Goal: Task Accomplishment & Management: Use online tool/utility

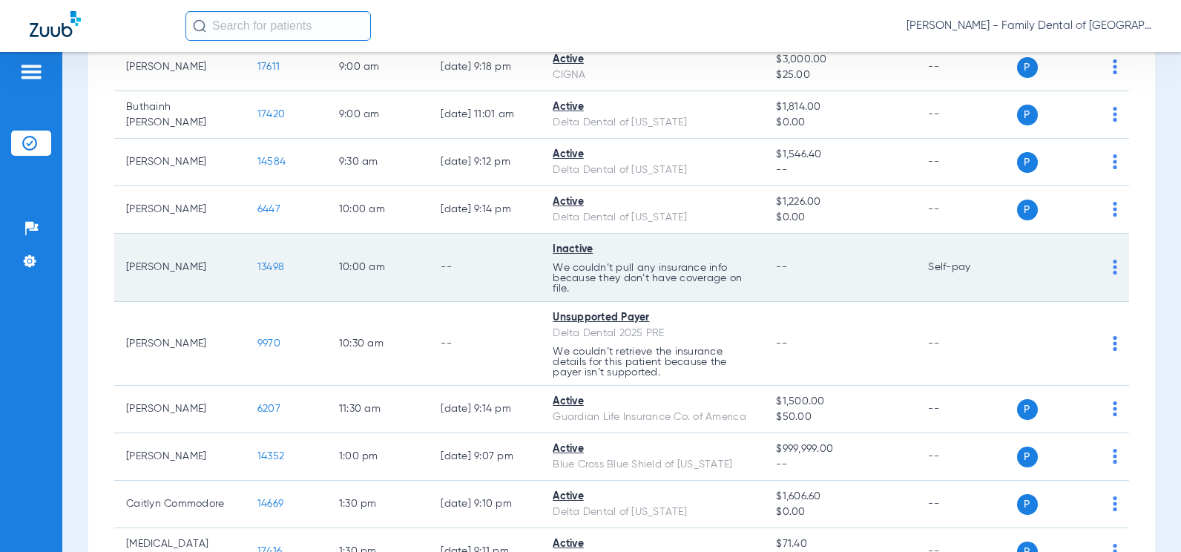
scroll to position [445, 0]
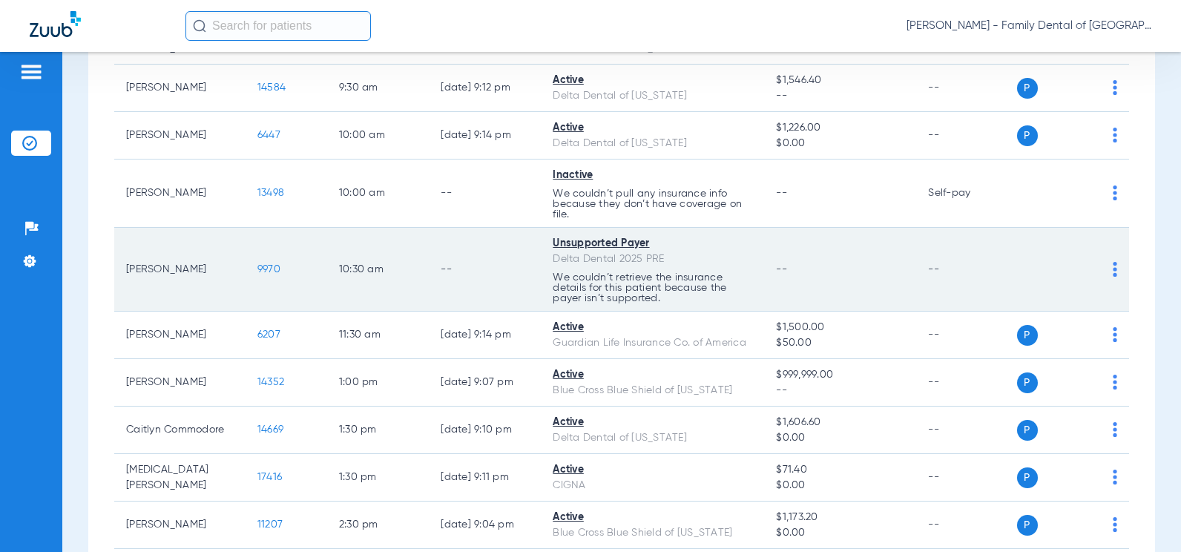
click at [263, 272] on span "9970" at bounding box center [268, 269] width 23 height 10
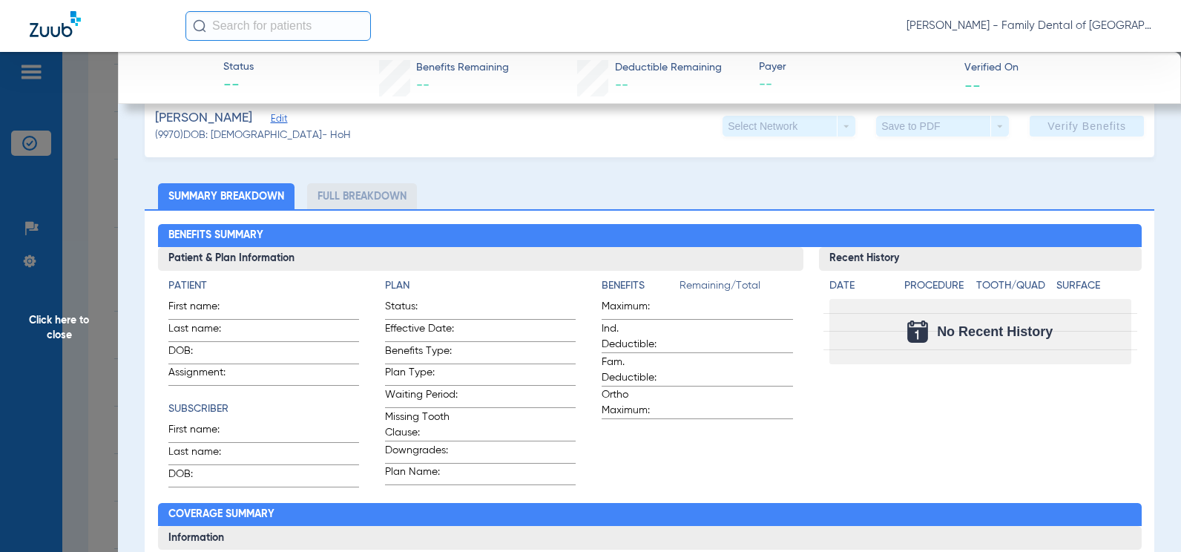
scroll to position [148, 0]
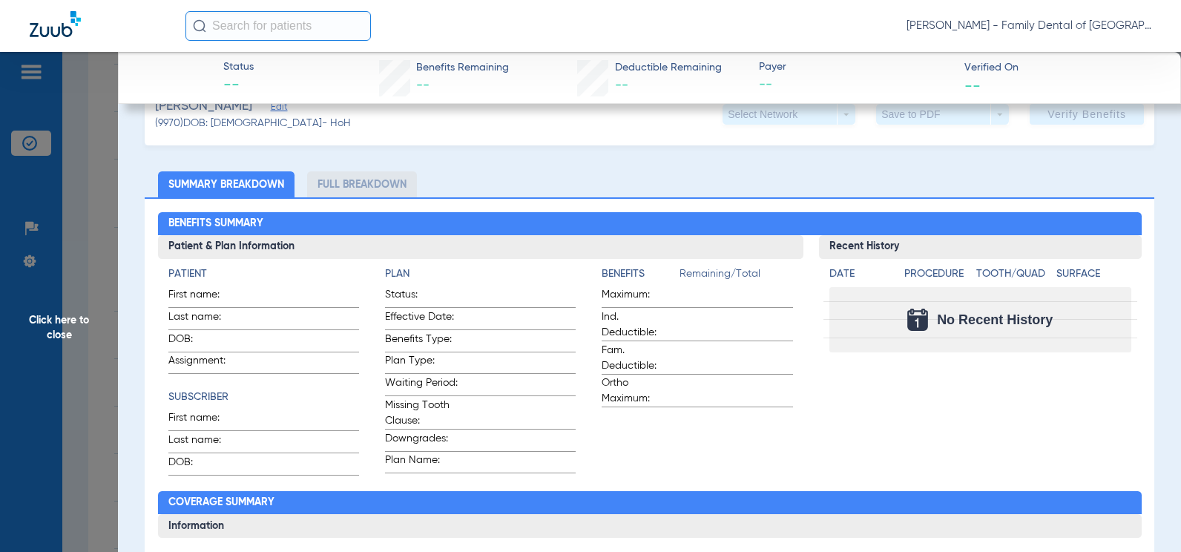
click at [273, 112] on span "Edit" at bounding box center [277, 109] width 13 height 14
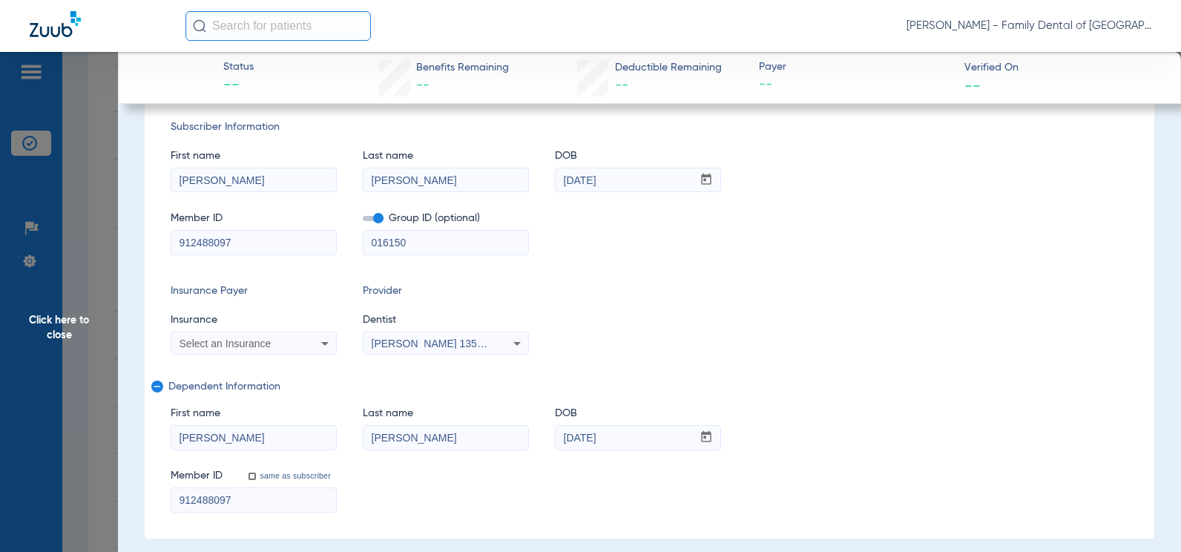
scroll to position [223, 0]
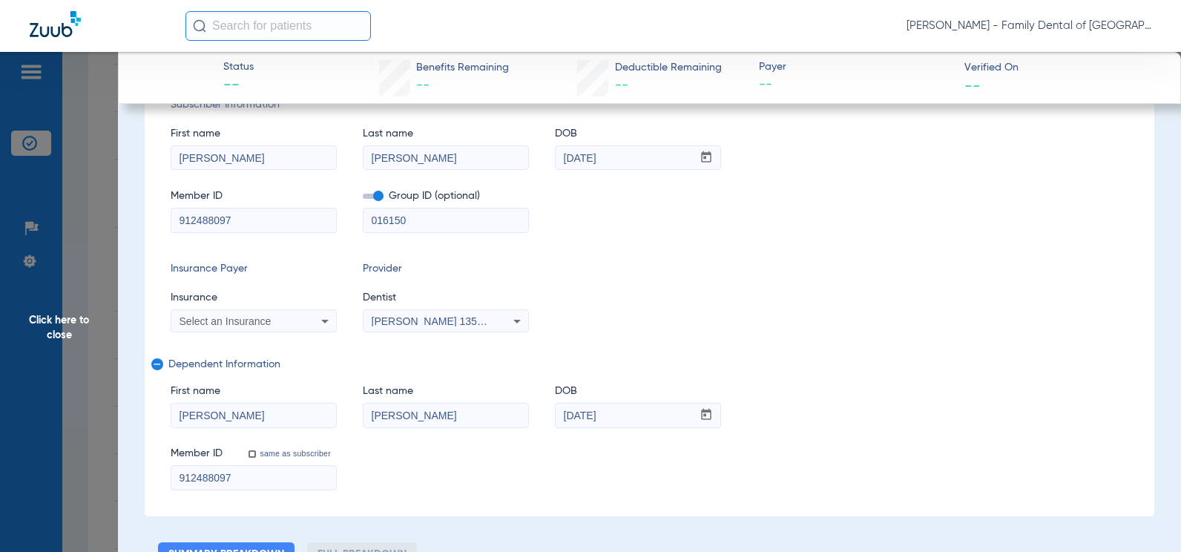
click at [519, 323] on icon at bounding box center [517, 321] width 18 height 18
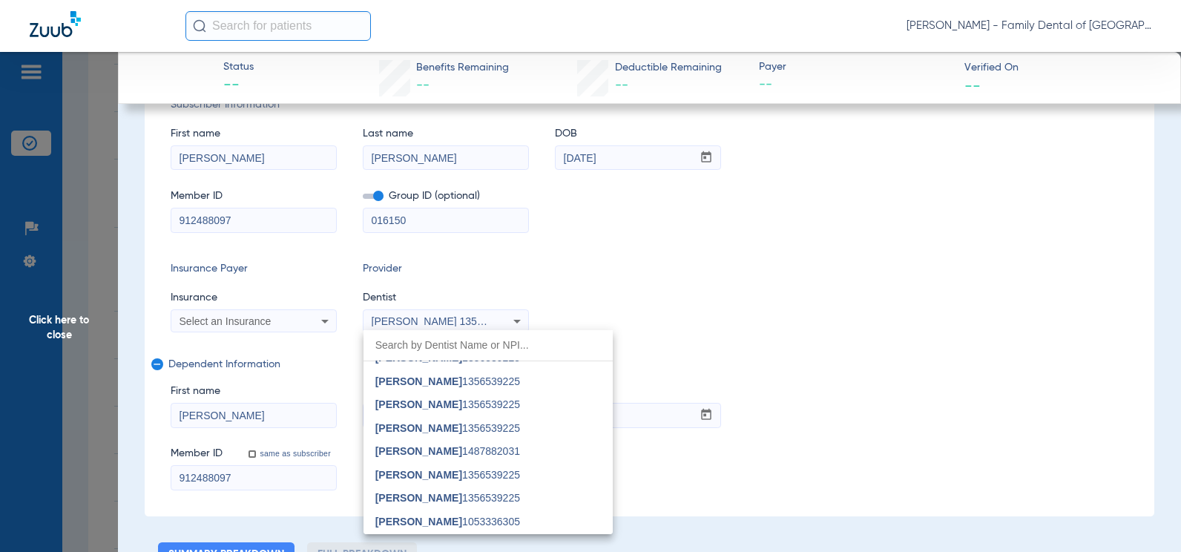
scroll to position [668, 0]
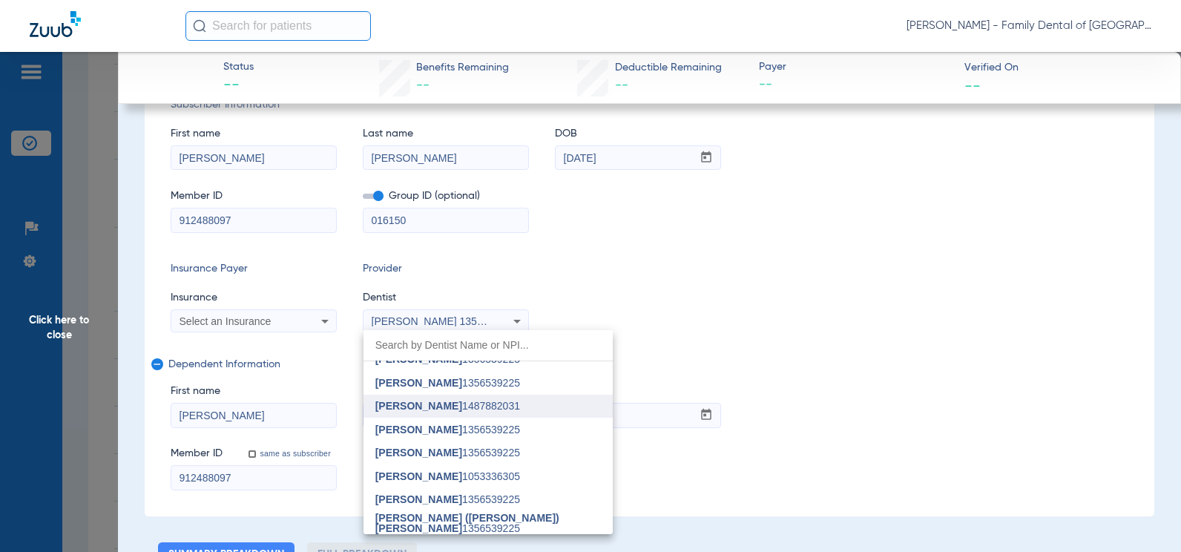
click at [507, 396] on mat-option "[PERSON_NAME] 1487882031" at bounding box center [488, 407] width 249 height 24
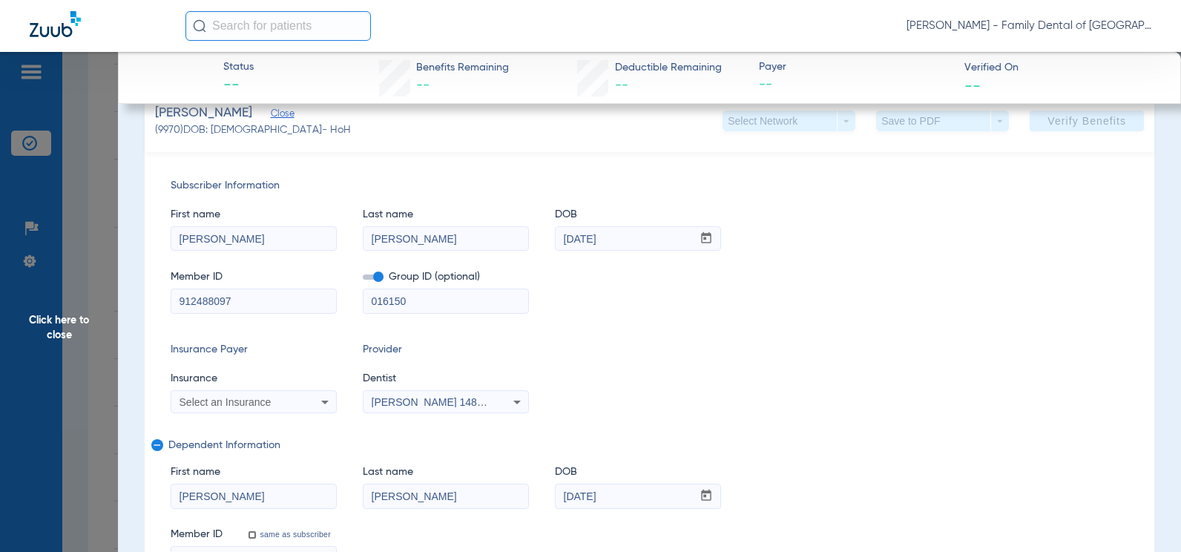
scroll to position [0, 0]
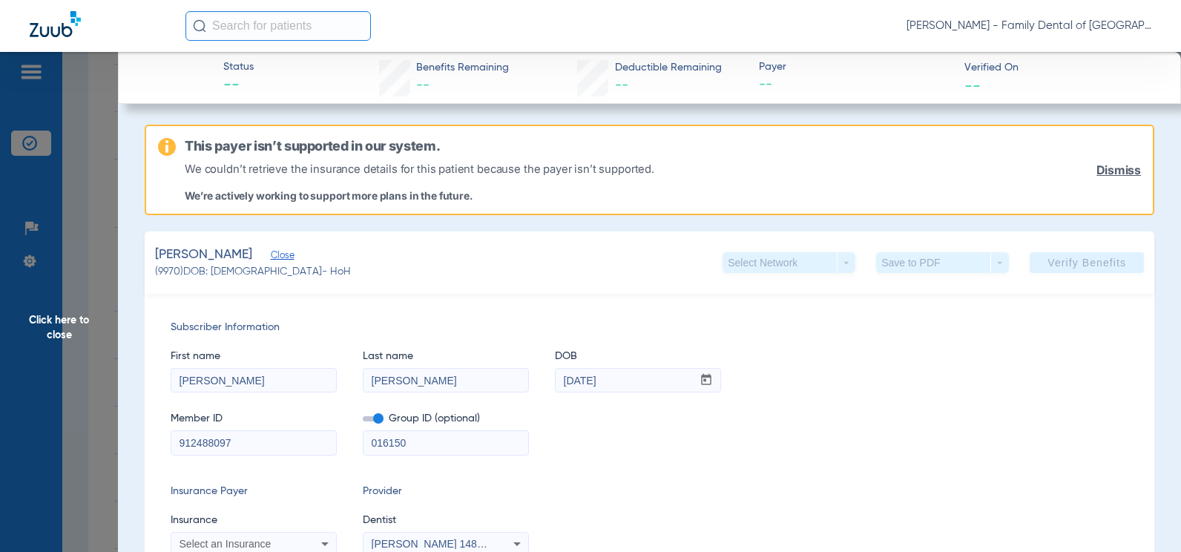
click at [278, 265] on app-member-summary "[PERSON_NAME] (9970) DOB: [DEMOGRAPHIC_DATA] - HoH" at bounding box center [253, 263] width 196 height 34
drag, startPoint x: 278, startPoint y: 265, endPoint x: 285, endPoint y: 252, distance: 14.3
click at [284, 252] on span "Close" at bounding box center [277, 257] width 13 height 14
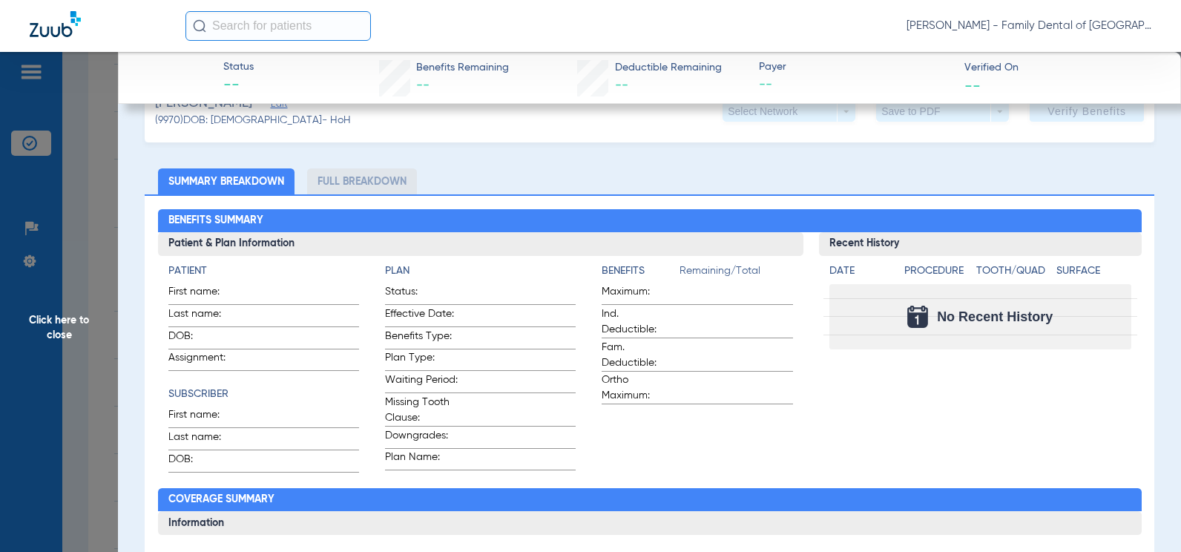
scroll to position [74, 0]
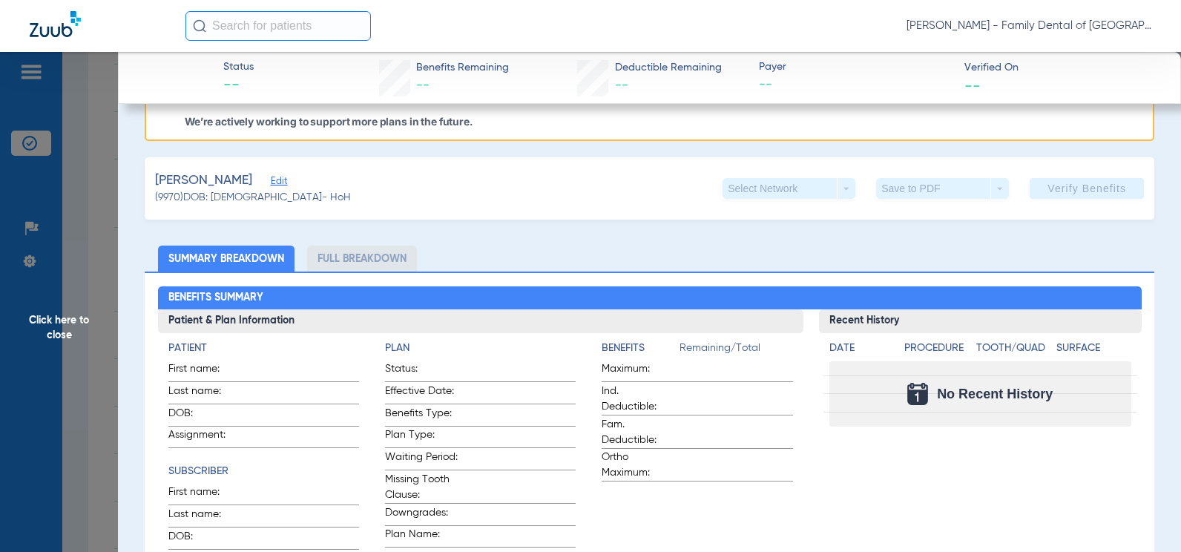
click at [274, 176] on span "Edit" at bounding box center [277, 183] width 13 height 14
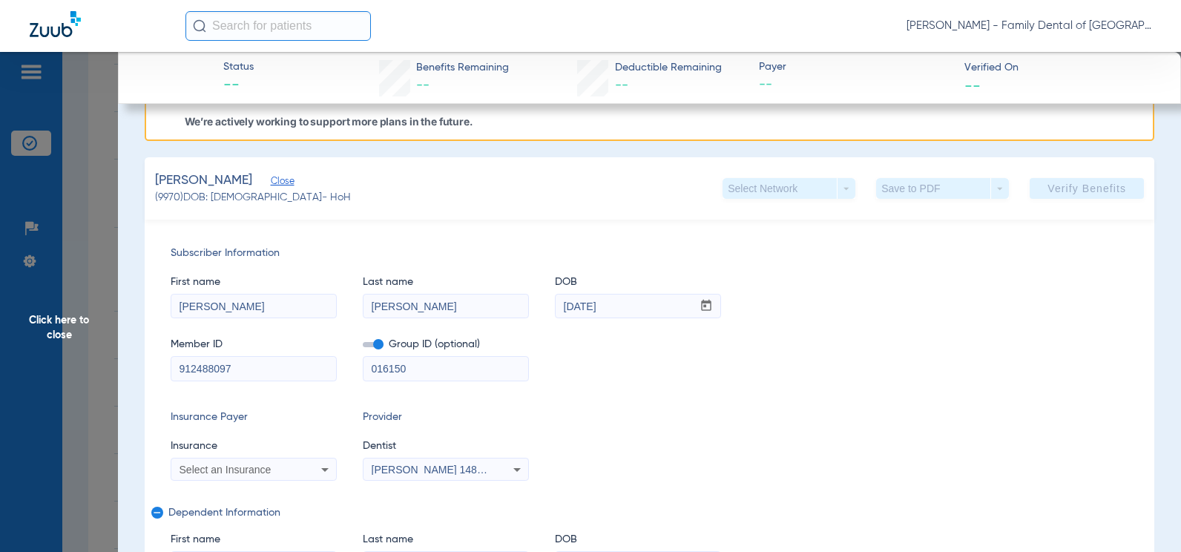
scroll to position [297, 0]
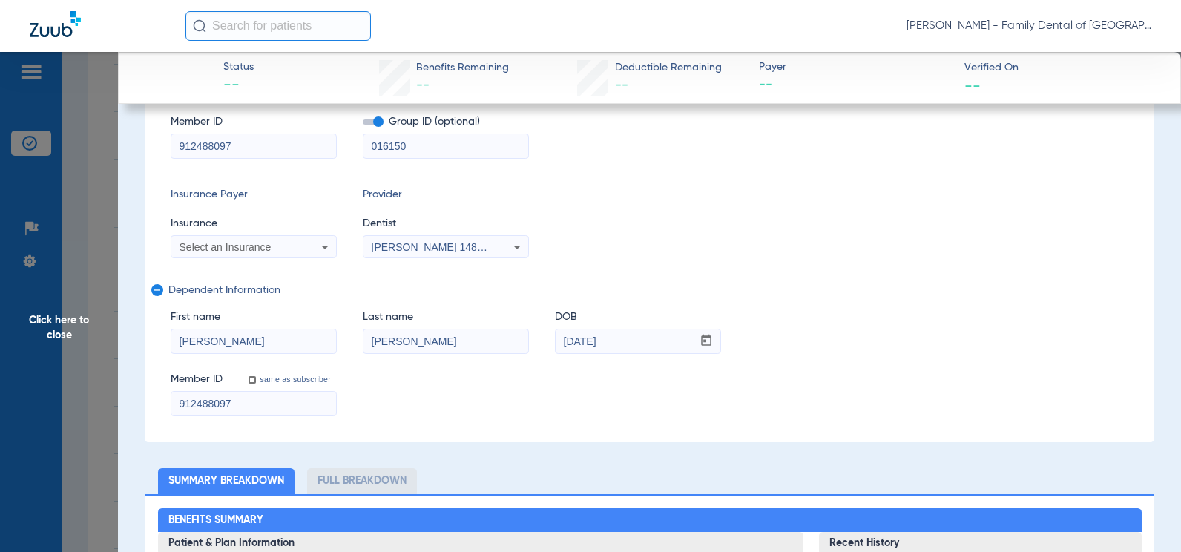
click at [329, 241] on icon at bounding box center [325, 247] width 18 height 18
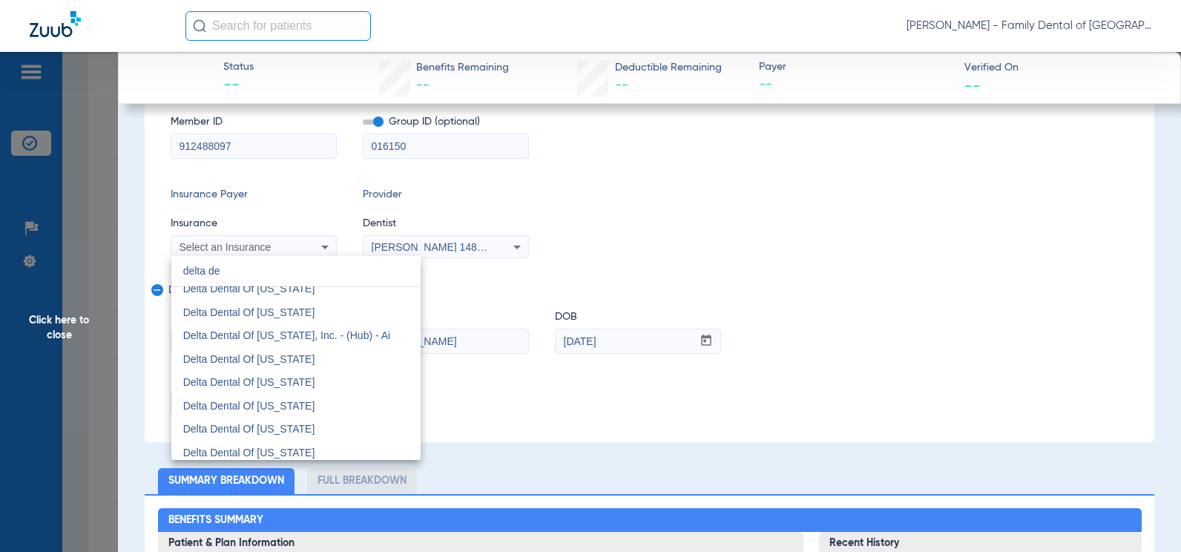
scroll to position [816, 0]
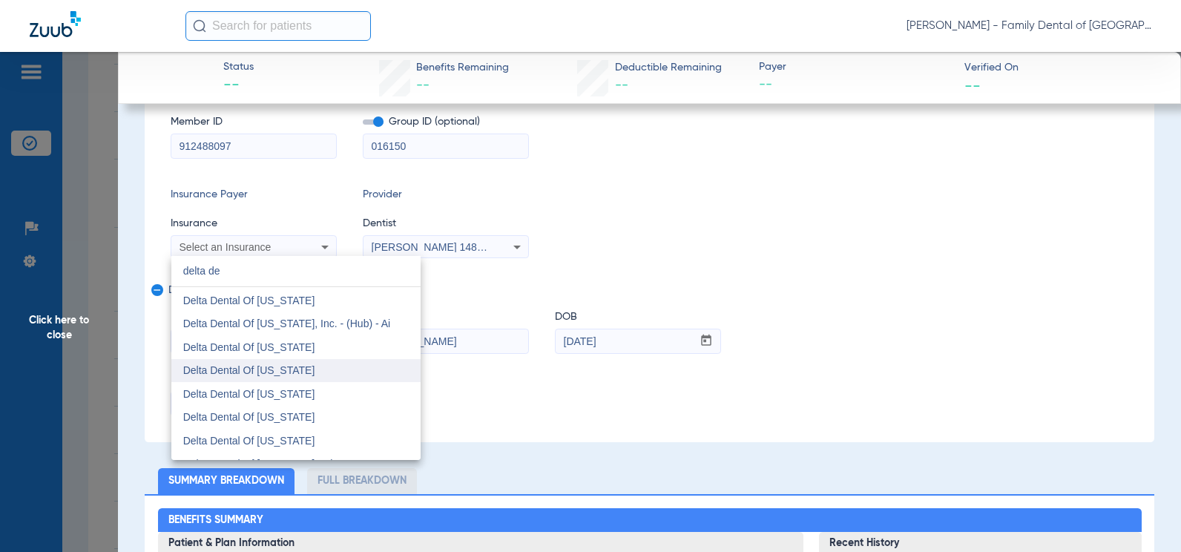
type input "delta de"
click at [300, 368] on span "Delta Dental Of [US_STATE]" at bounding box center [249, 370] width 132 height 12
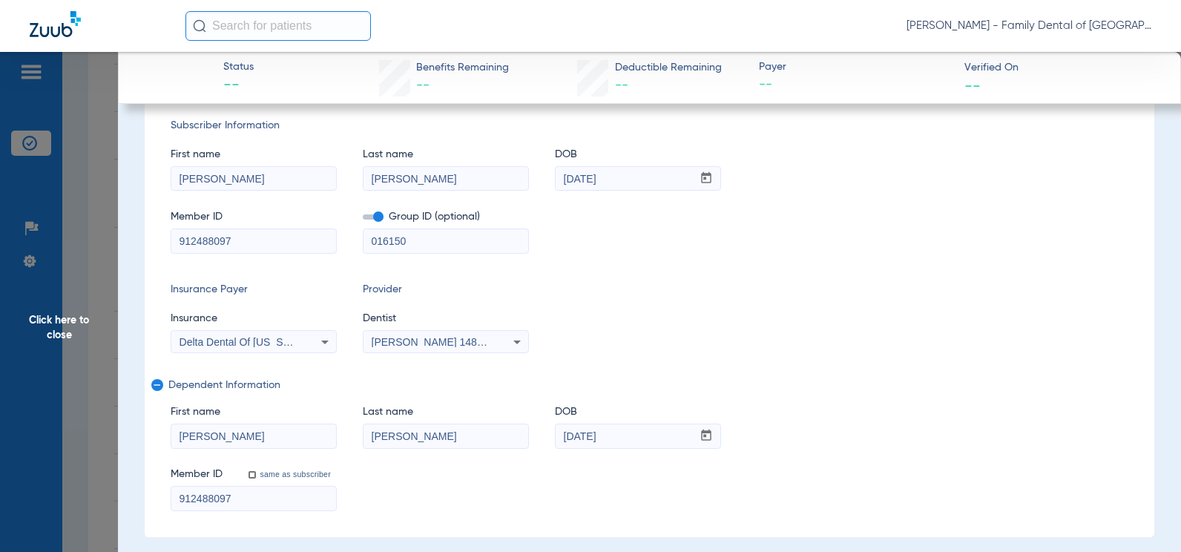
scroll to position [74, 0]
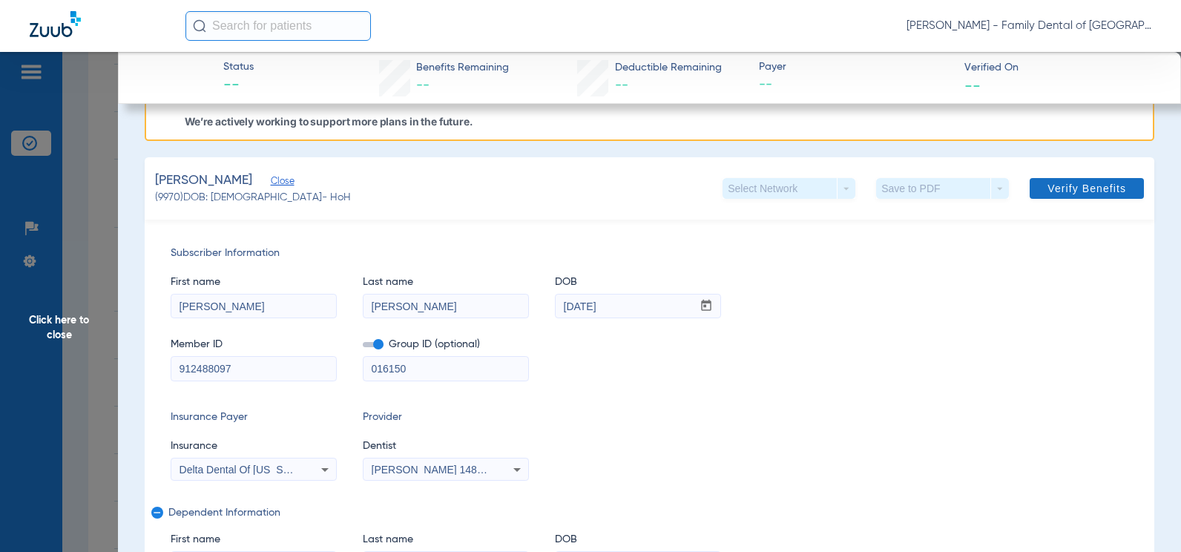
click at [1086, 203] on span at bounding box center [1087, 189] width 114 height 36
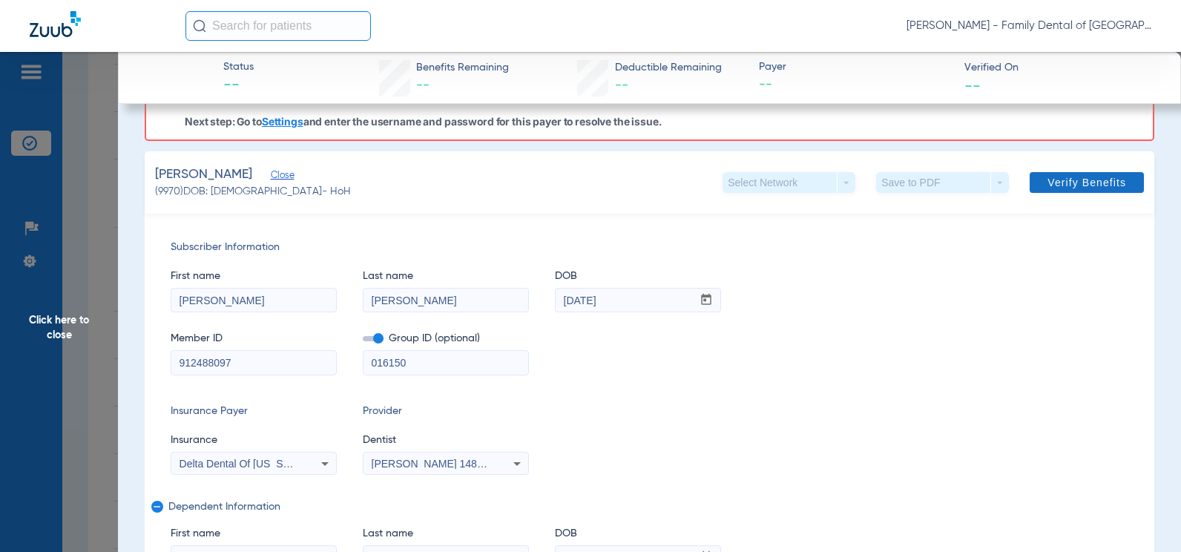
click at [1099, 182] on span "Verify Benefits" at bounding box center [1086, 183] width 79 height 12
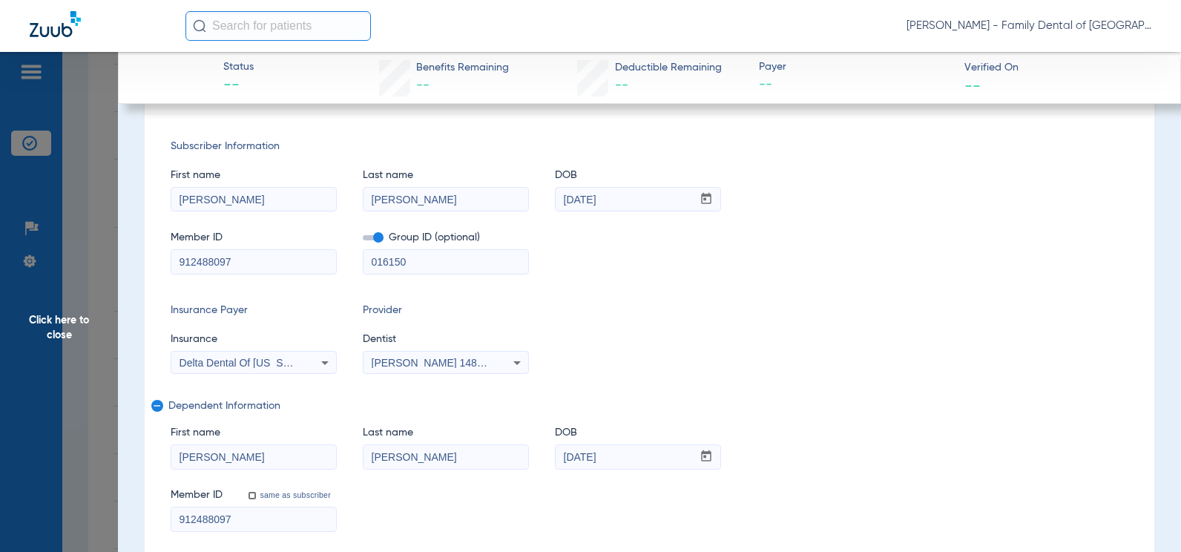
scroll to position [0, 0]
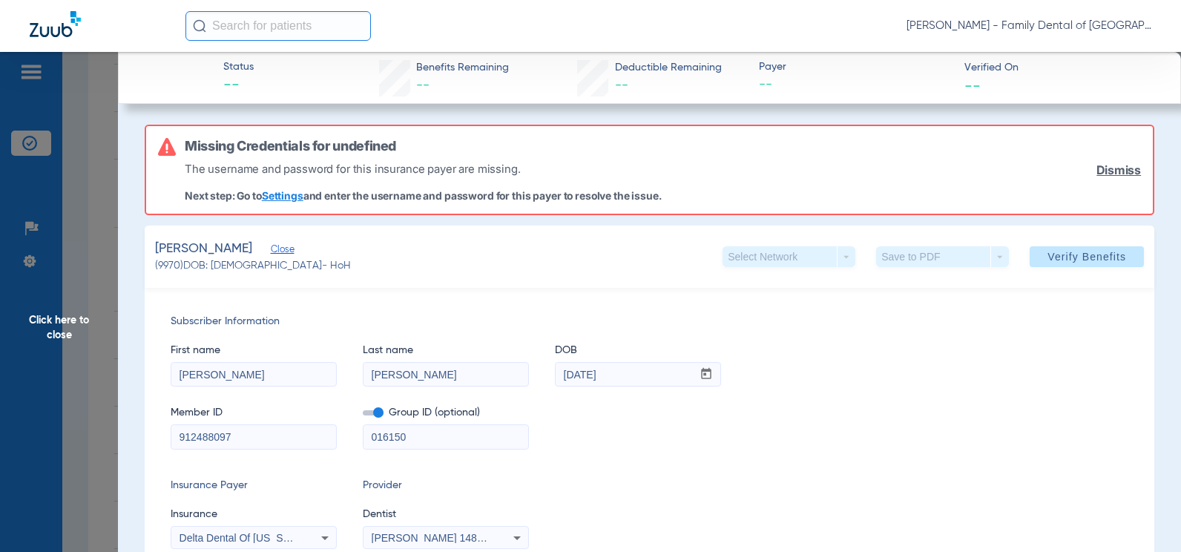
click at [297, 197] on link "Settings" at bounding box center [283, 195] width 42 height 13
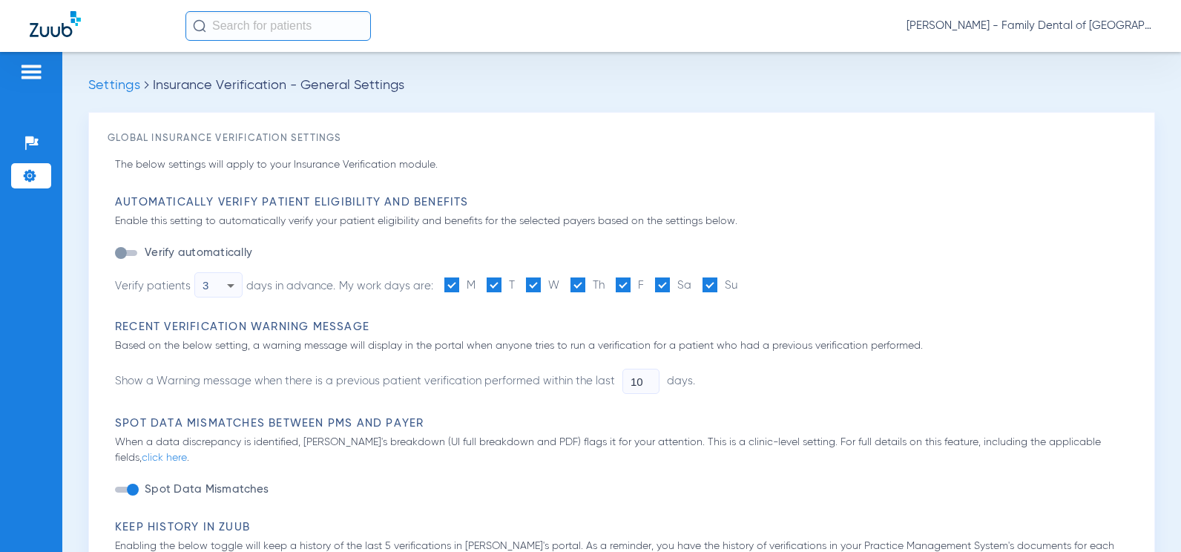
type input "1"
